Goal: Transaction & Acquisition: Purchase product/service

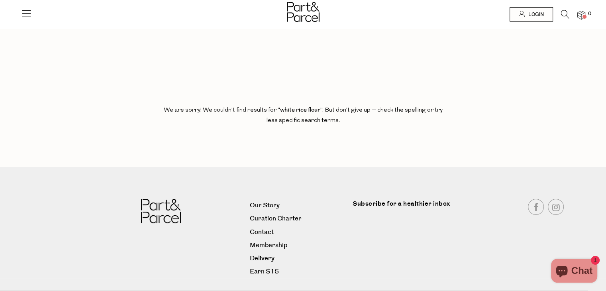
click at [566, 12] on icon at bounding box center [565, 14] width 8 height 9
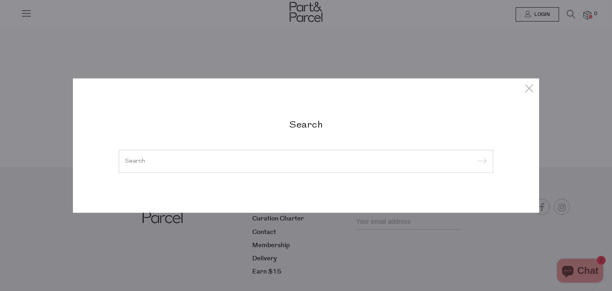
click at [255, 156] on div at bounding box center [306, 161] width 375 height 23
click at [220, 161] on input "search" at bounding box center [306, 161] width 362 height 6
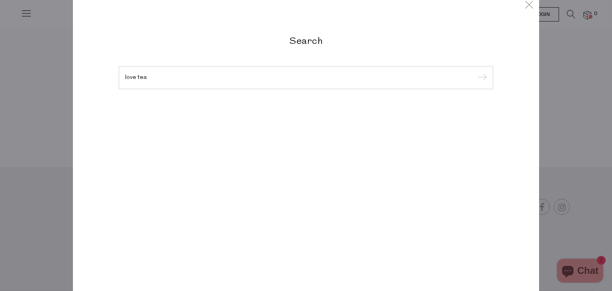
type input "love tea"
click at [475, 72] on input "submit" at bounding box center [481, 78] width 12 height 12
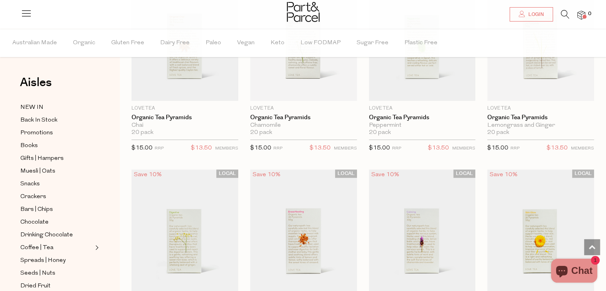
scroll to position [507, 0]
